Goal: Check status

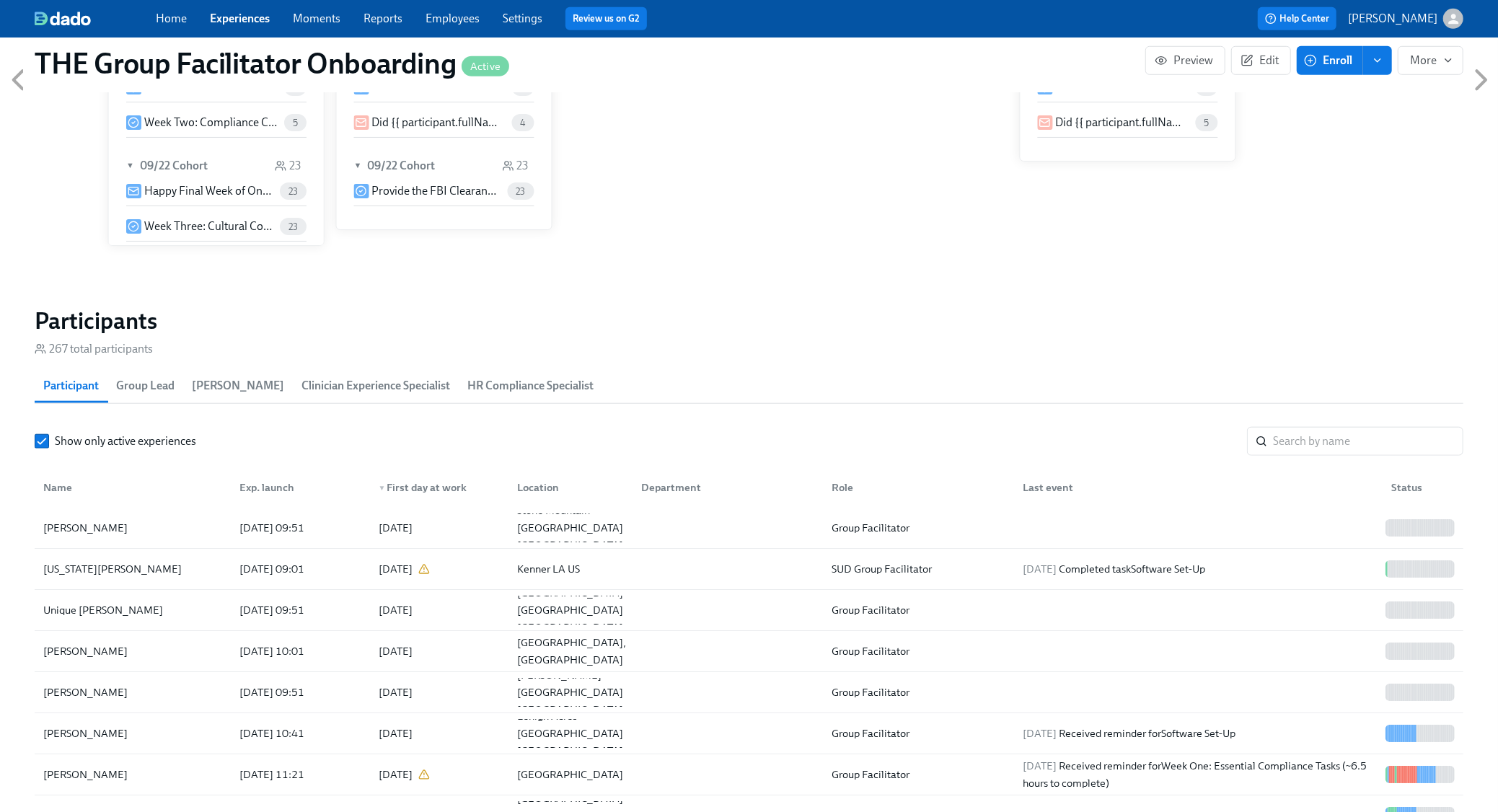
scroll to position [991, 0]
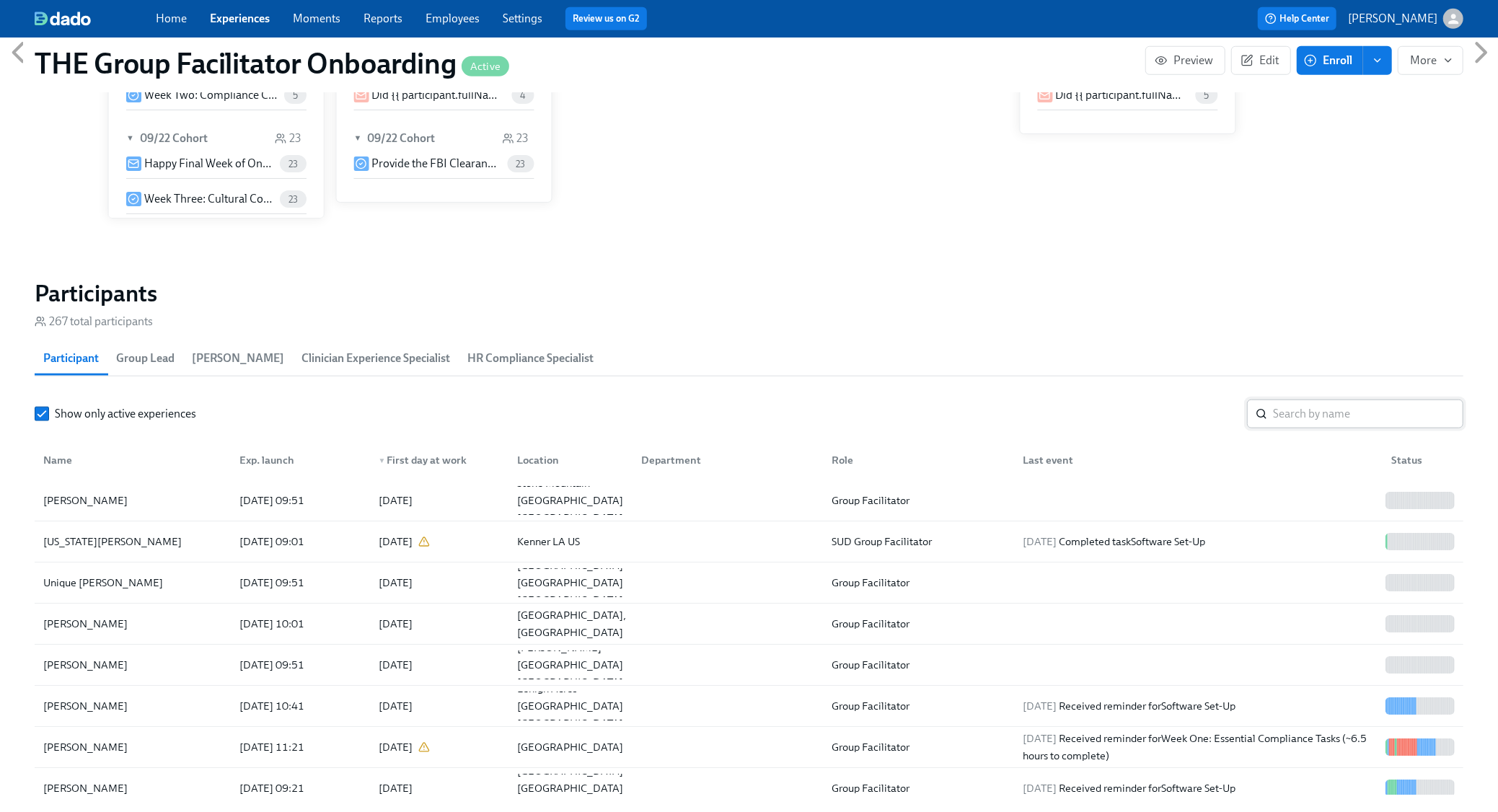
click at [1346, 403] on input "search" at bounding box center [1368, 413] width 191 height 29
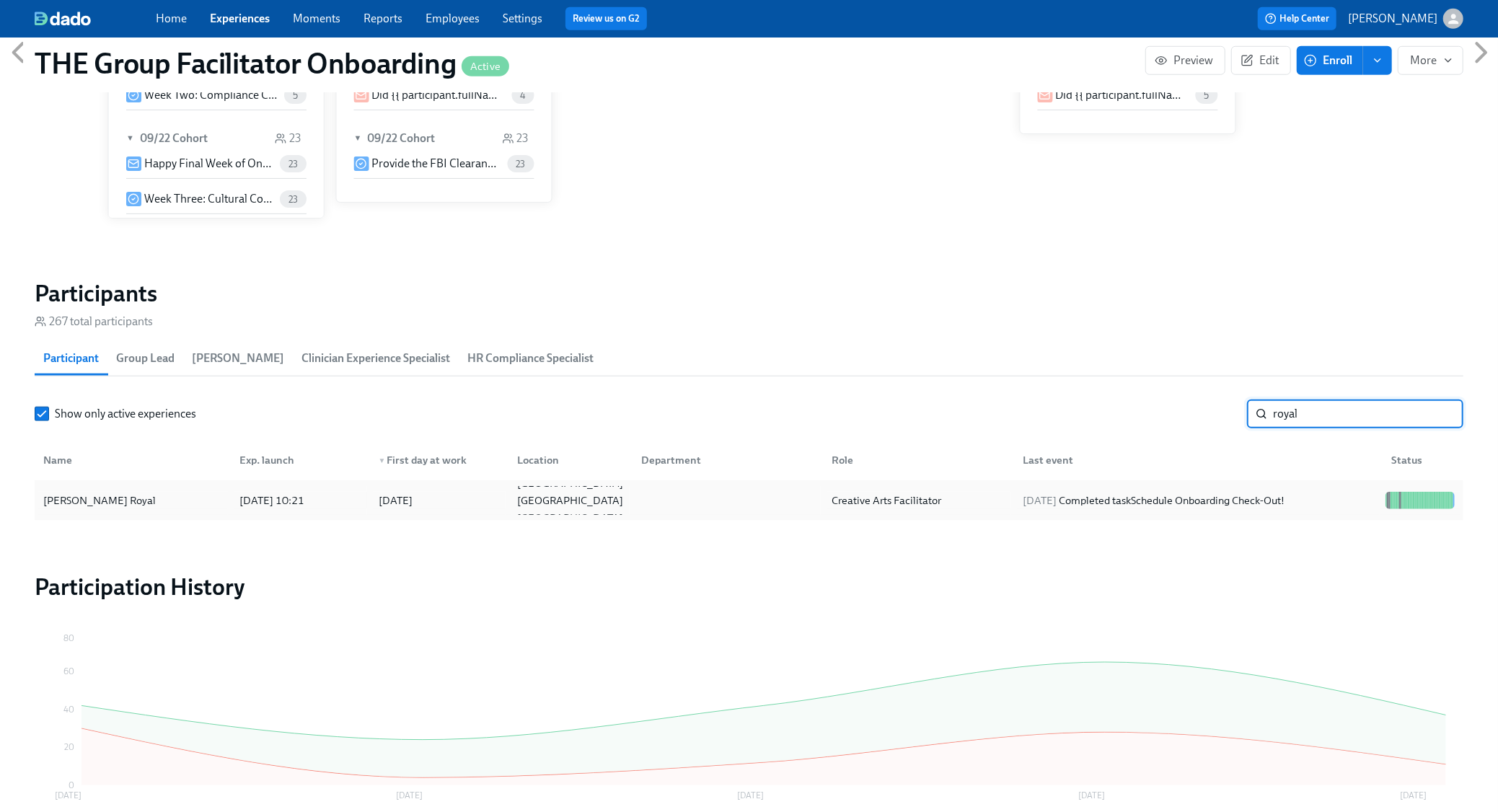
type input "royal"
click at [1290, 507] on div "[DATE] Completed task Schedule Onboarding Check-Out!" at bounding box center [1153, 501] width 274 height 18
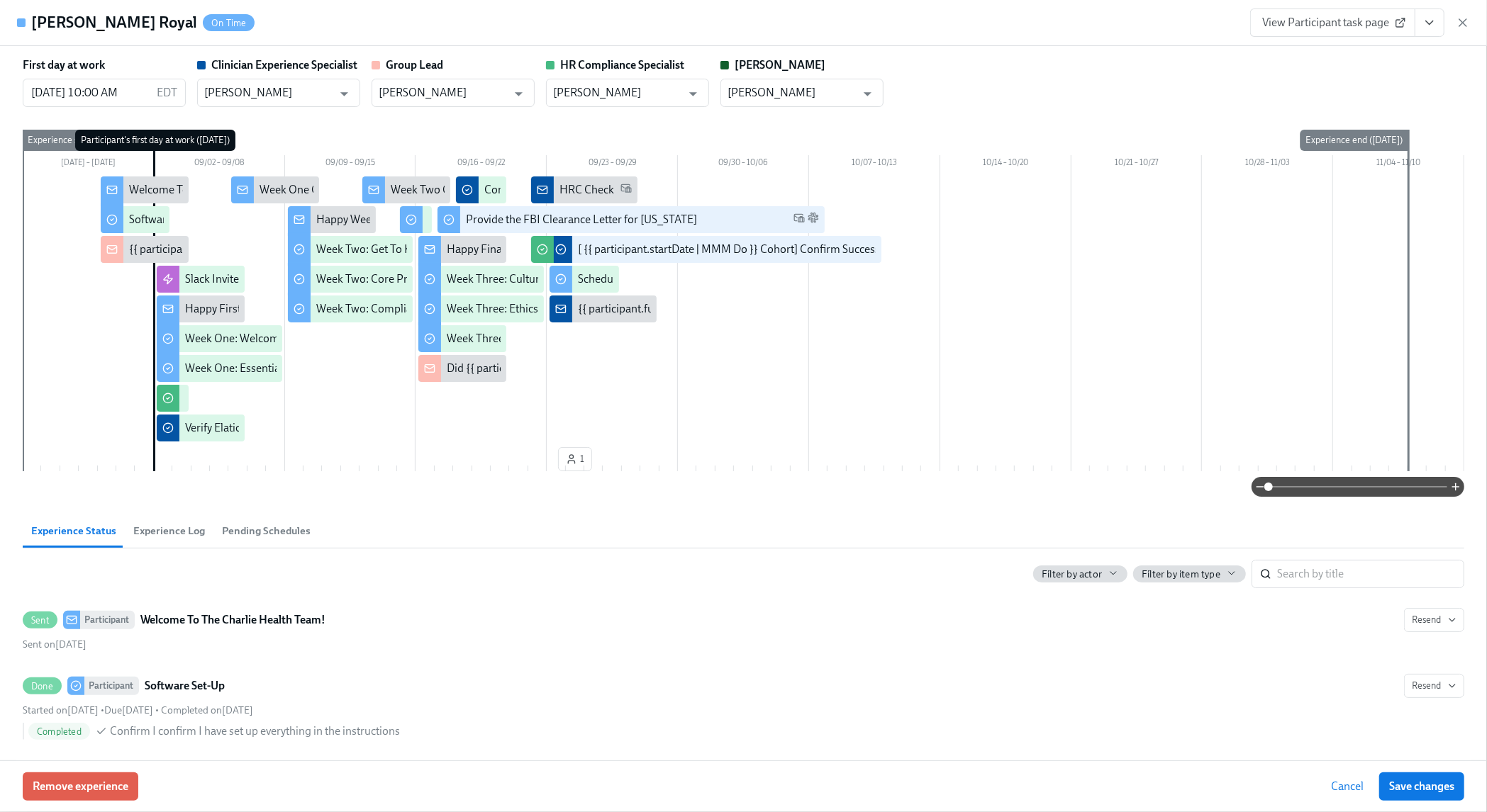
click at [1431, 23] on icon "View task page" at bounding box center [1429, 23] width 7 height 4
click at [1330, 61] on link "View Clinician Experience Specialist task page" at bounding box center [1346, 55] width 219 height 16
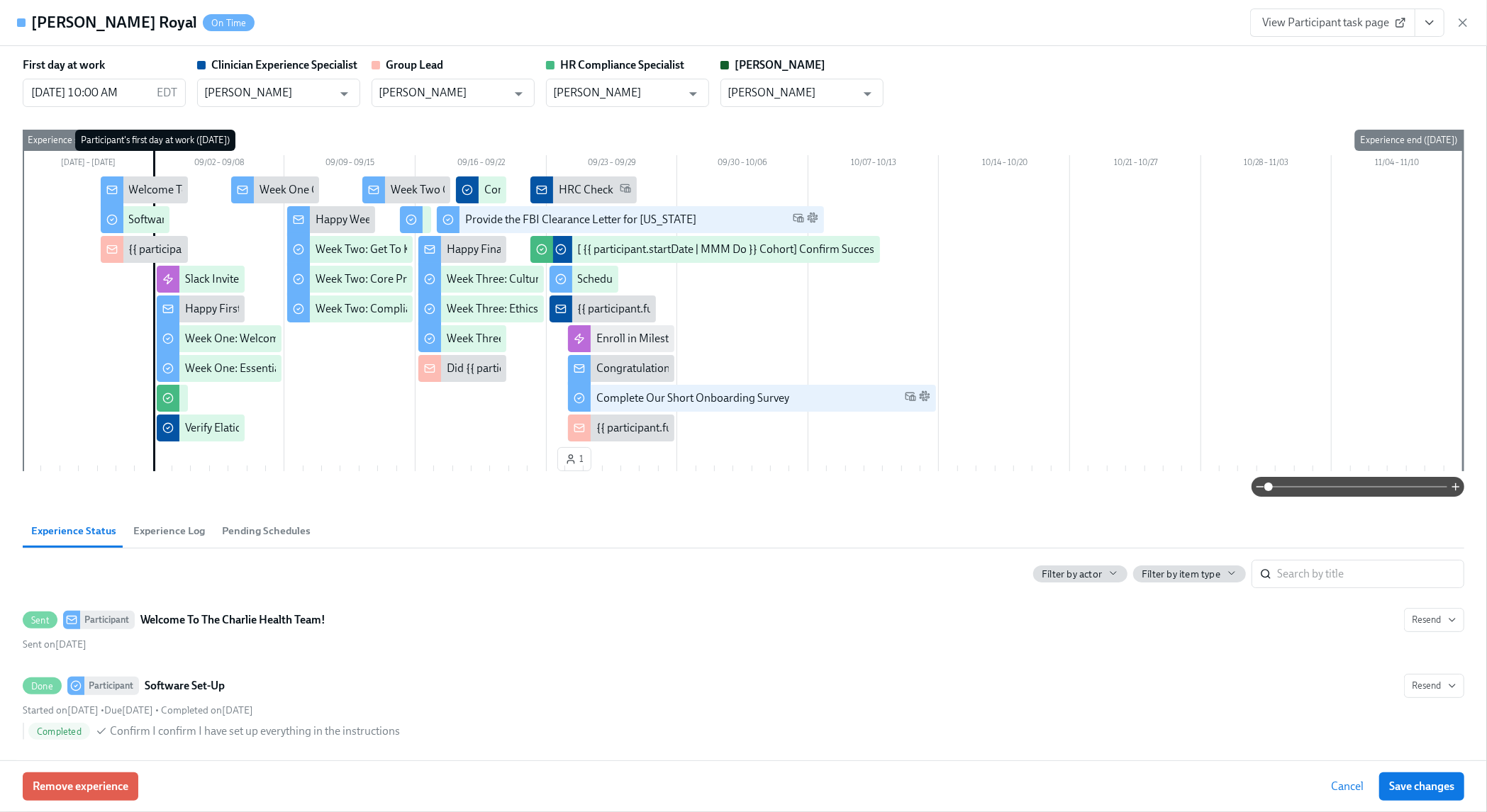
click at [1463, 19] on icon "button" at bounding box center [1462, 22] width 15 height 15
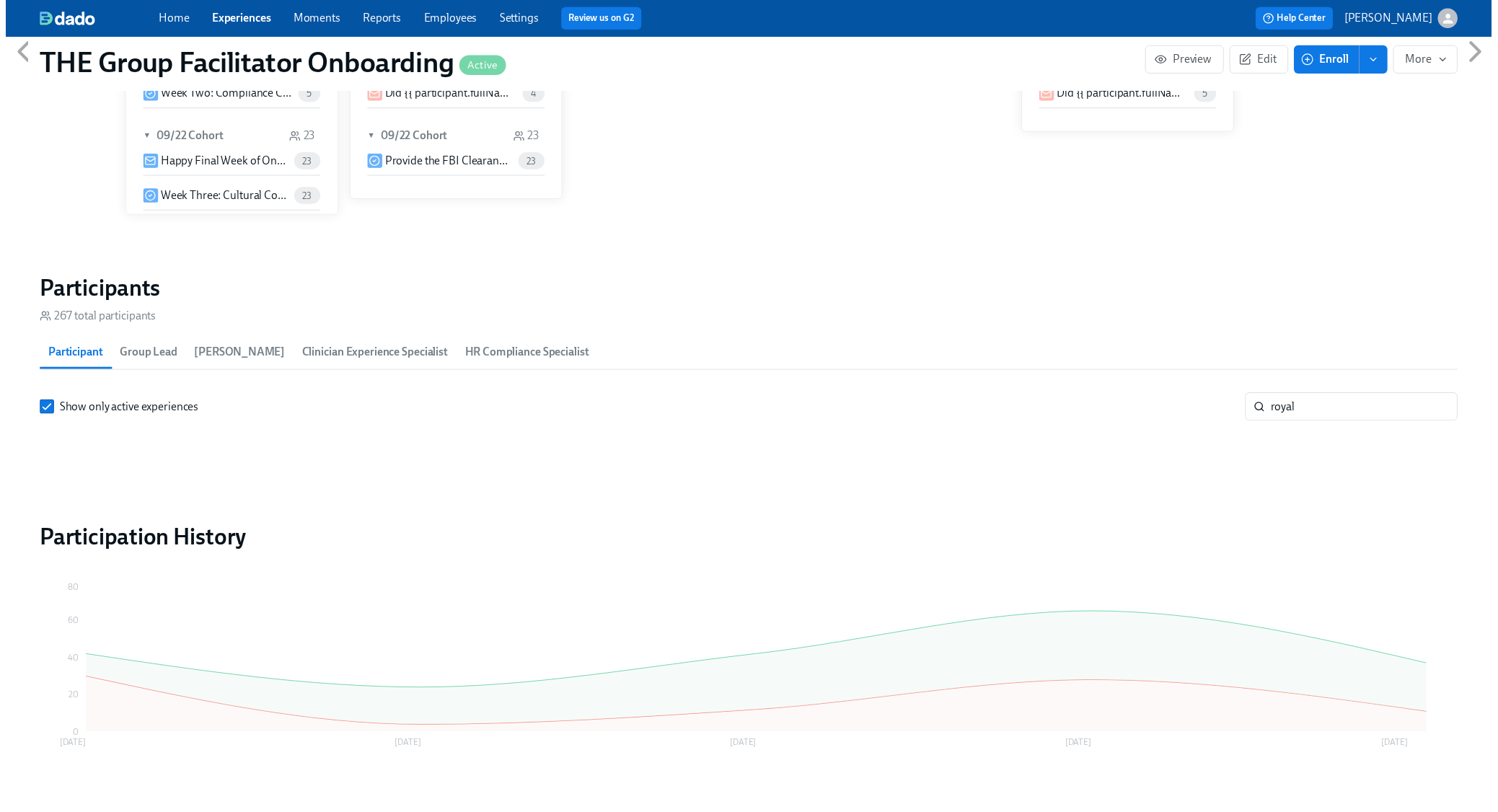
scroll to position [0, 19967]
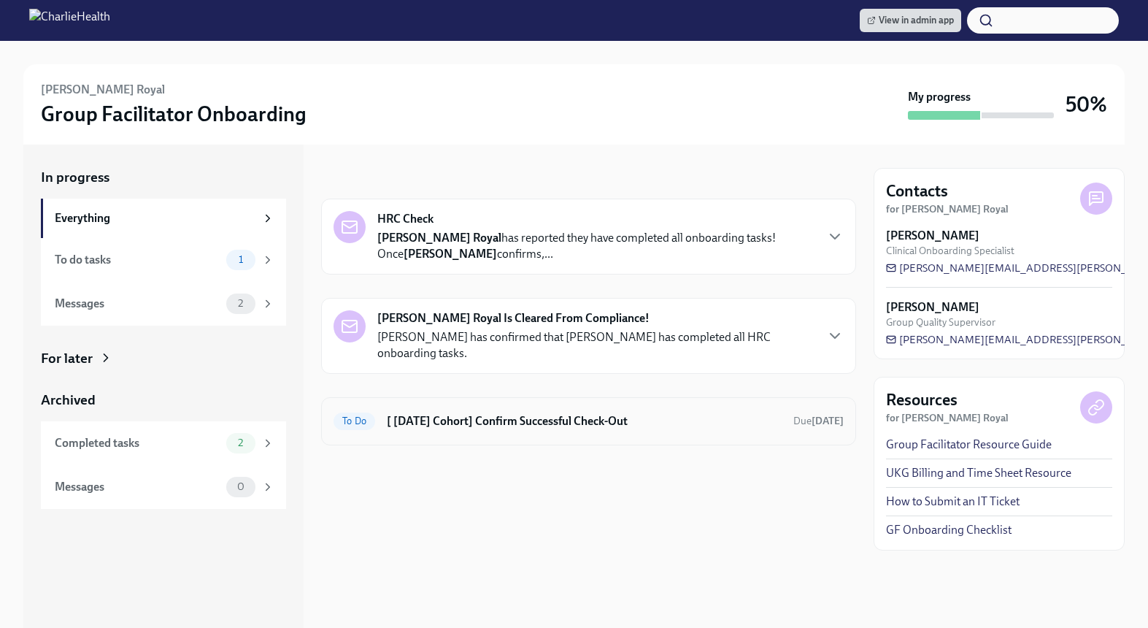
click at [498, 417] on h6 "[ [DATE] Cohort] Confirm Successful Check-Out" at bounding box center [584, 421] width 395 height 16
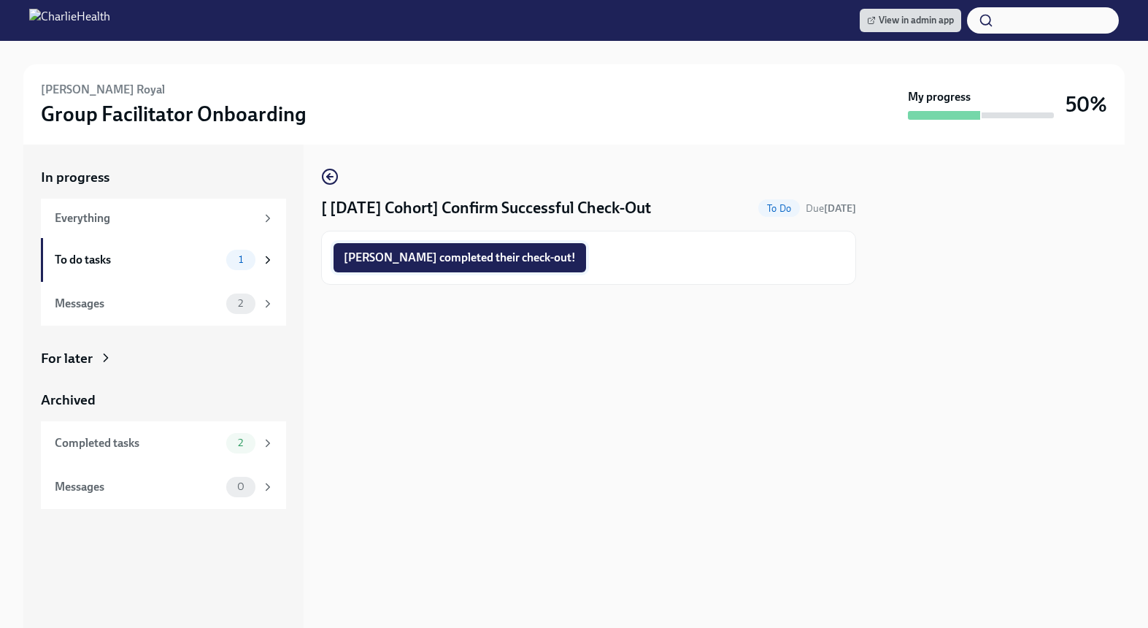
click at [439, 248] on button "[PERSON_NAME] completed their check-out!" at bounding box center [460, 257] width 253 height 29
